Goal: Information Seeking & Learning: Learn about a topic

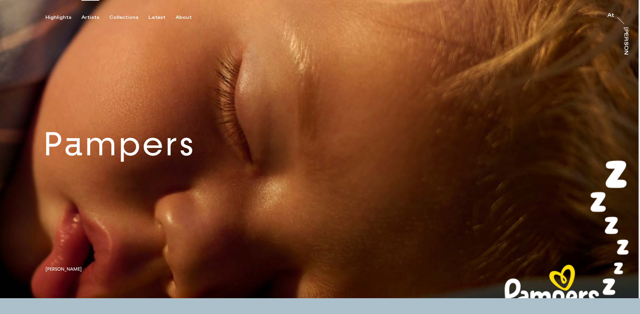
click at [85, 17] on div "Artists" at bounding box center [90, 17] width 18 height 6
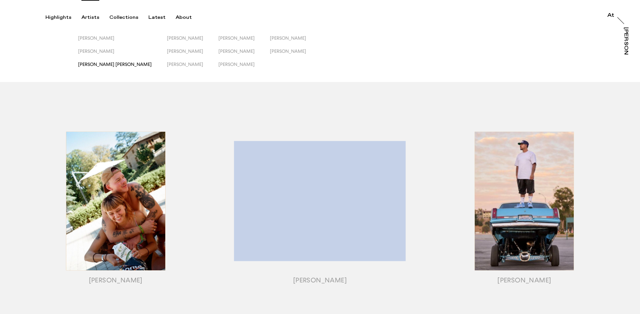
click at [107, 67] on div "[PERSON_NAME] [PERSON_NAME]" at bounding box center [115, 65] width 74 height 6
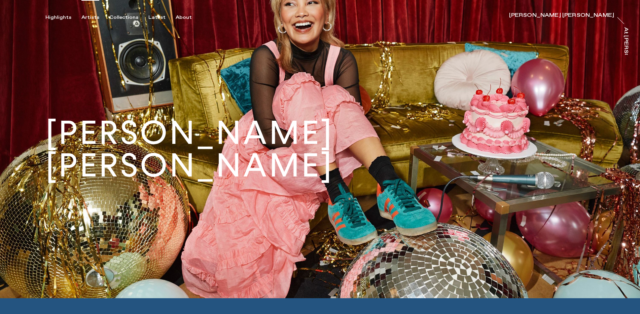
click at [88, 17] on div "Artists" at bounding box center [90, 17] width 18 height 6
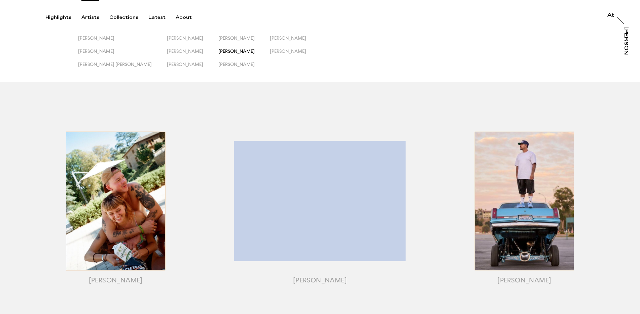
click at [218, 51] on span "[PERSON_NAME]" at bounding box center [236, 50] width 36 height 5
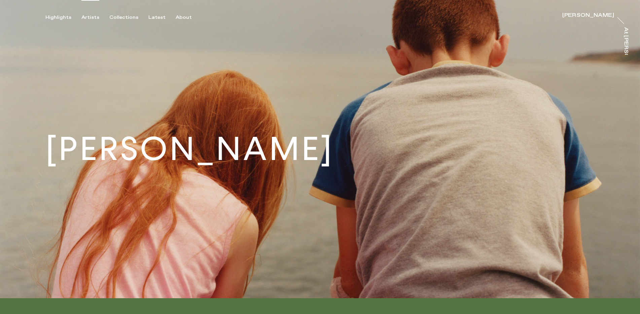
click at [87, 14] on div "Artists" at bounding box center [90, 17] width 18 height 6
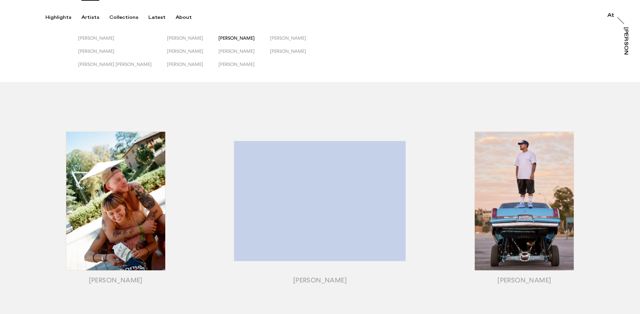
click at [218, 37] on span "[PERSON_NAME]" at bounding box center [236, 37] width 36 height 5
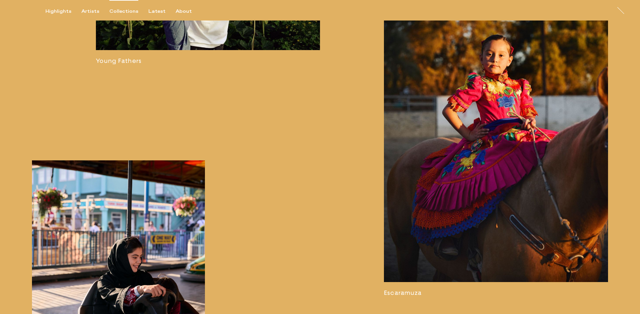
scroll to position [1310, 0]
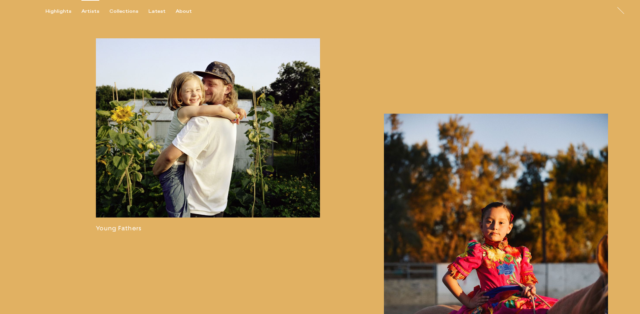
click at [94, 10] on div "Artists" at bounding box center [90, 11] width 18 height 6
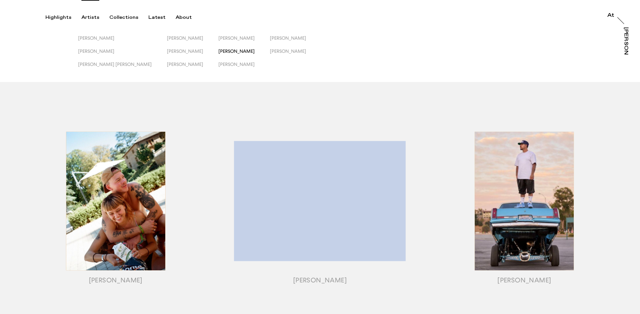
click at [218, 50] on span "[PERSON_NAME]" at bounding box center [236, 50] width 36 height 5
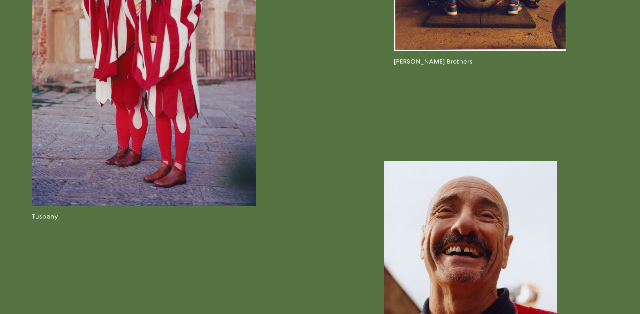
scroll to position [1167, 0]
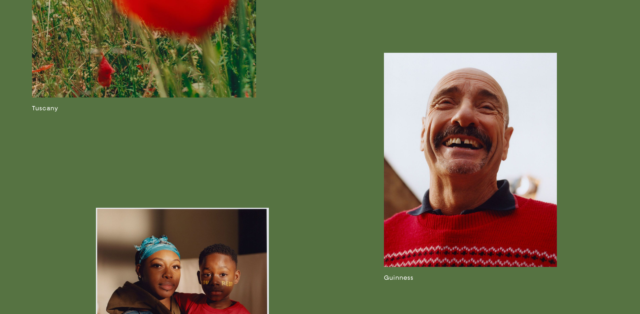
click at [459, 113] on link at bounding box center [470, 167] width 173 height 229
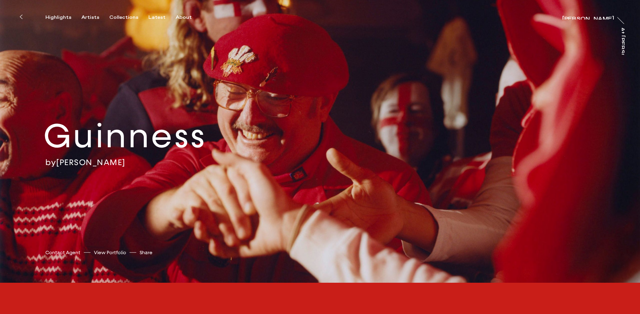
click at [22, 15] on button at bounding box center [20, 16] width 15 height 15
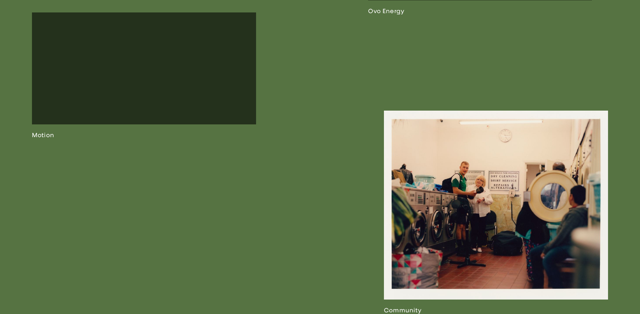
scroll to position [1746, 0]
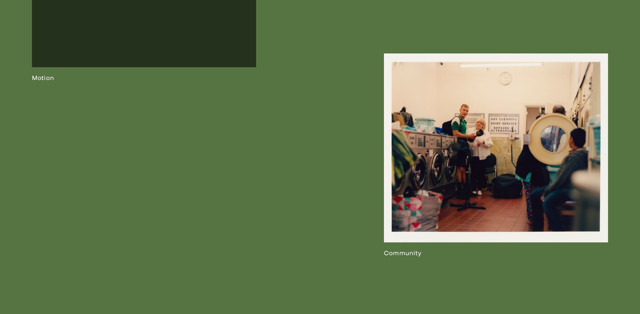
click at [451, 144] on link at bounding box center [496, 155] width 224 height 204
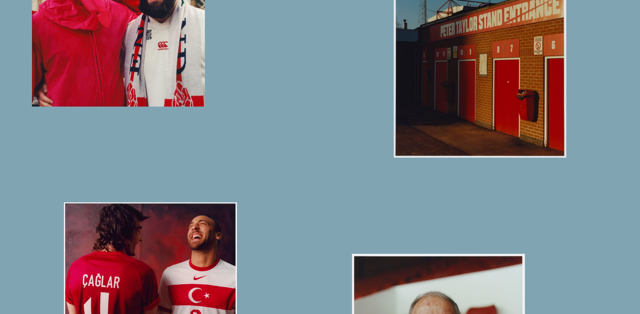
scroll to position [2936, 0]
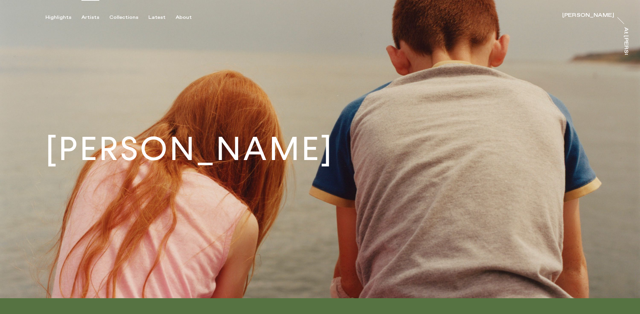
click at [86, 18] on div "Artists" at bounding box center [90, 17] width 18 height 6
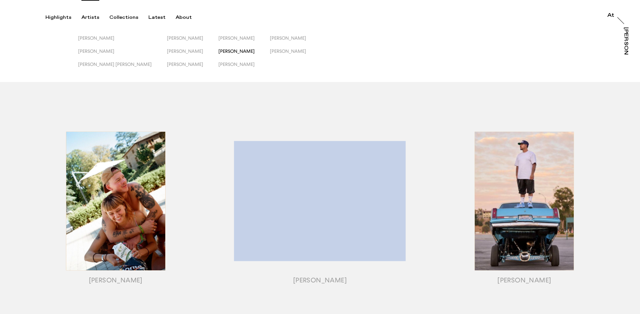
click at [218, 50] on span "[PERSON_NAME]" at bounding box center [236, 50] width 36 height 5
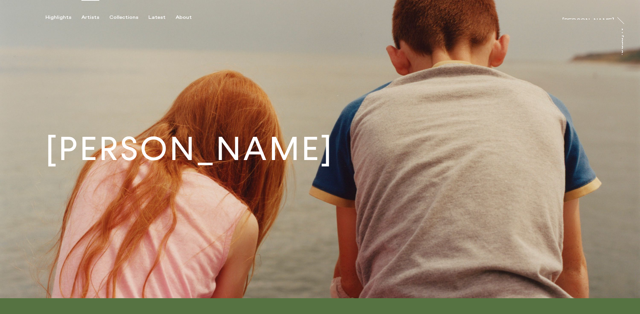
click at [87, 15] on div "Artists" at bounding box center [90, 17] width 18 height 6
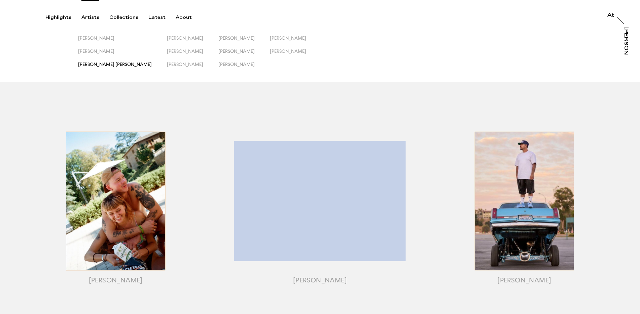
click at [99, 63] on span "[PERSON_NAME] [PERSON_NAME]" at bounding box center [115, 64] width 74 height 5
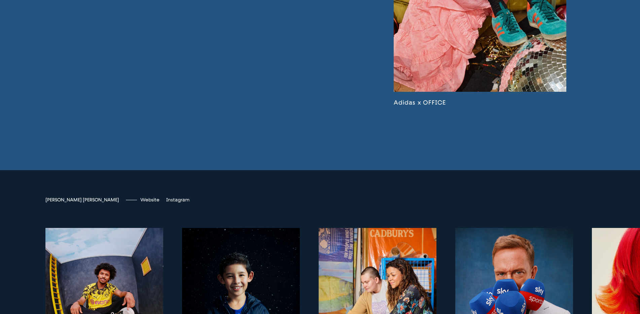
scroll to position [2236, 0]
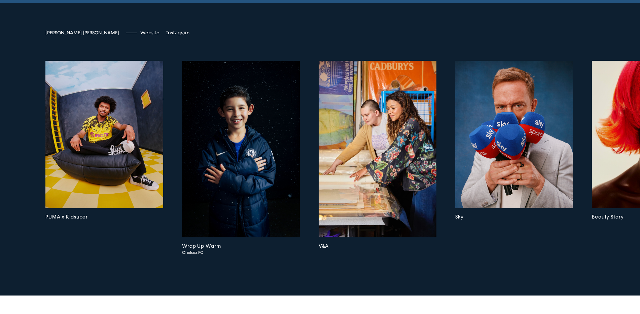
drag, startPoint x: 172, startPoint y: 282, endPoint x: 313, endPoint y: 285, distance: 141.4
click at [314, 285] on div "[PERSON_NAME] [PERSON_NAME] Website [DOMAIN_NAME] Instagram jessicaelizaross PU…" at bounding box center [320, 149] width 640 height 293
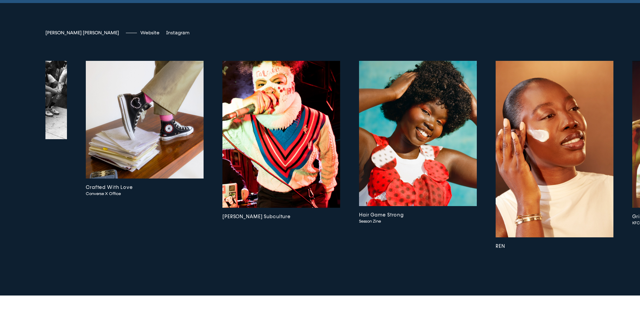
scroll to position [0, 1215]
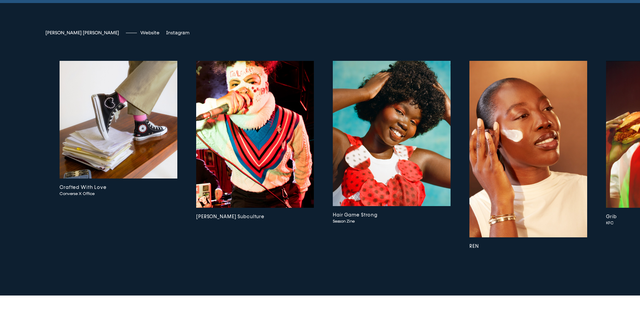
click at [285, 138] on img at bounding box center [255, 134] width 118 height 147
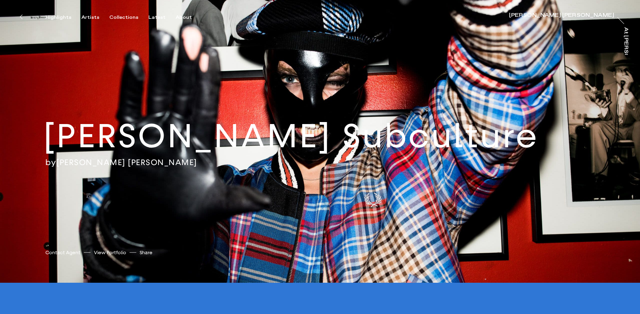
click at [21, 17] on icon at bounding box center [21, 16] width 3 height 5
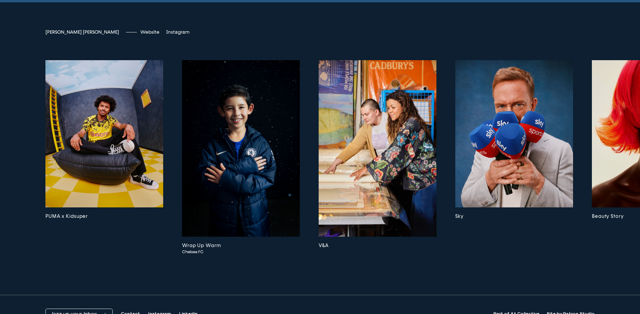
scroll to position [2276, 0]
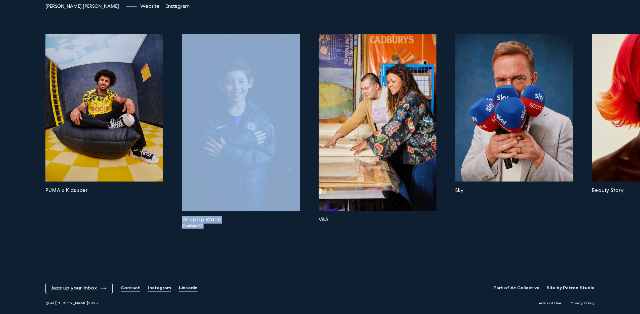
drag, startPoint x: 162, startPoint y: 243, endPoint x: 212, endPoint y: 248, distance: 50.4
click at [212, 248] on div "[PERSON_NAME] [PERSON_NAME] Website [DOMAIN_NAME] Instagram jessicaelizaross PU…" at bounding box center [320, 122] width 640 height 293
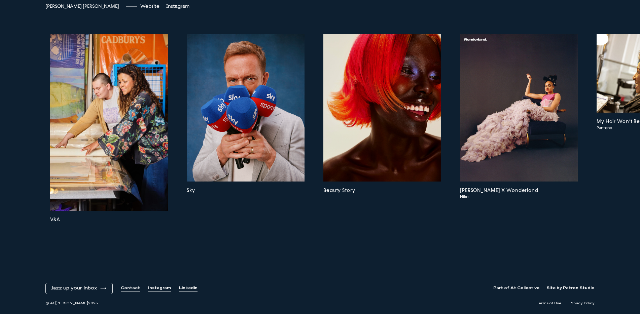
scroll to position [0, 270]
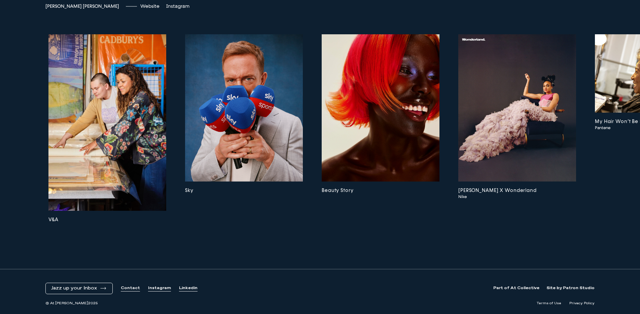
click at [121, 124] on img at bounding box center [107, 122] width 118 height 177
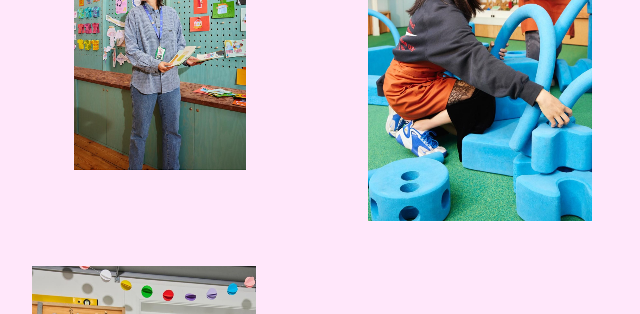
scroll to position [2044, 0]
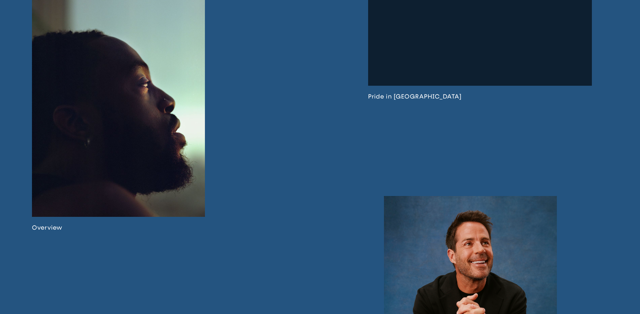
scroll to position [425, 0]
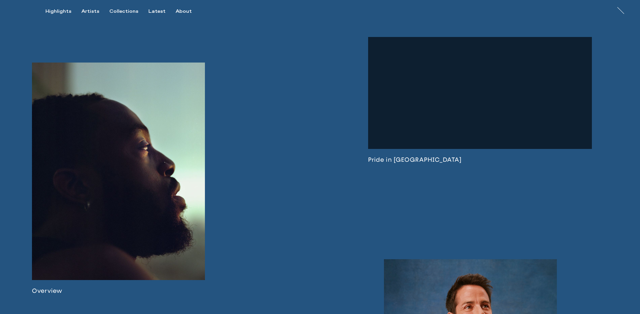
click at [476, 126] on link at bounding box center [480, 100] width 224 height 126
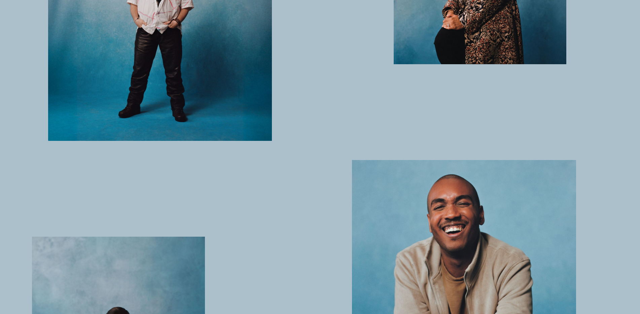
scroll to position [1854, 0]
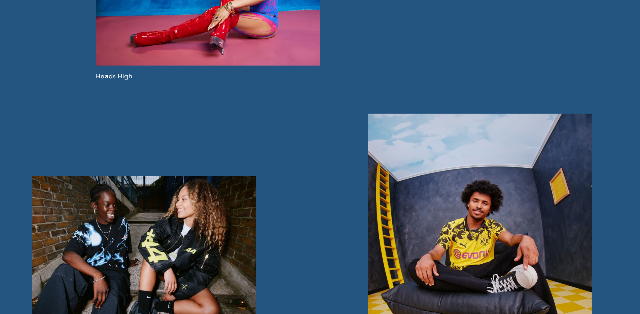
scroll to position [785, 0]
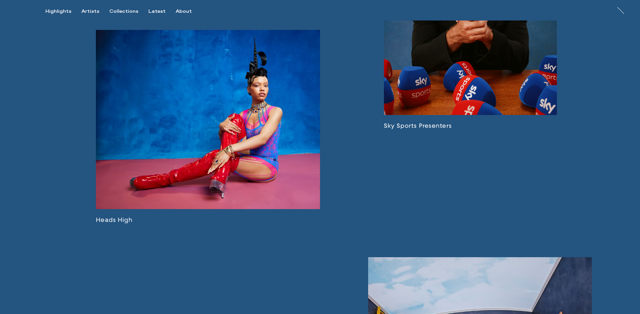
click at [457, 87] on link at bounding box center [470, 14] width 173 height 231
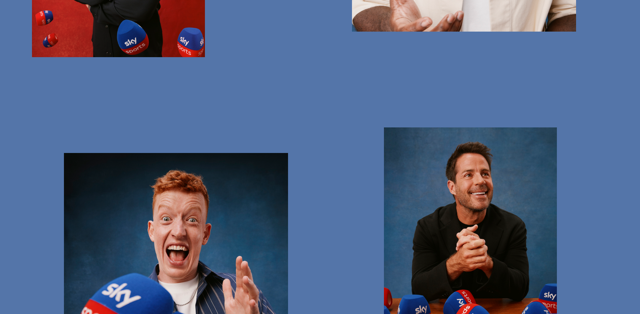
scroll to position [433, 0]
